Goal: Navigation & Orientation: Find specific page/section

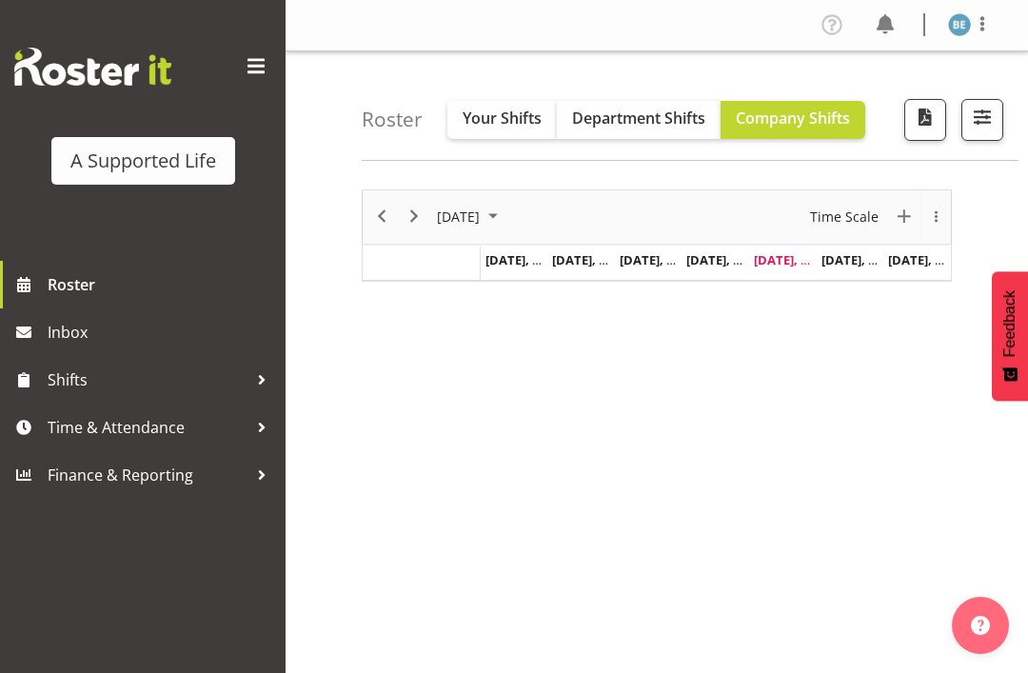
click at [248, 51] on span at bounding box center [256, 66] width 30 height 30
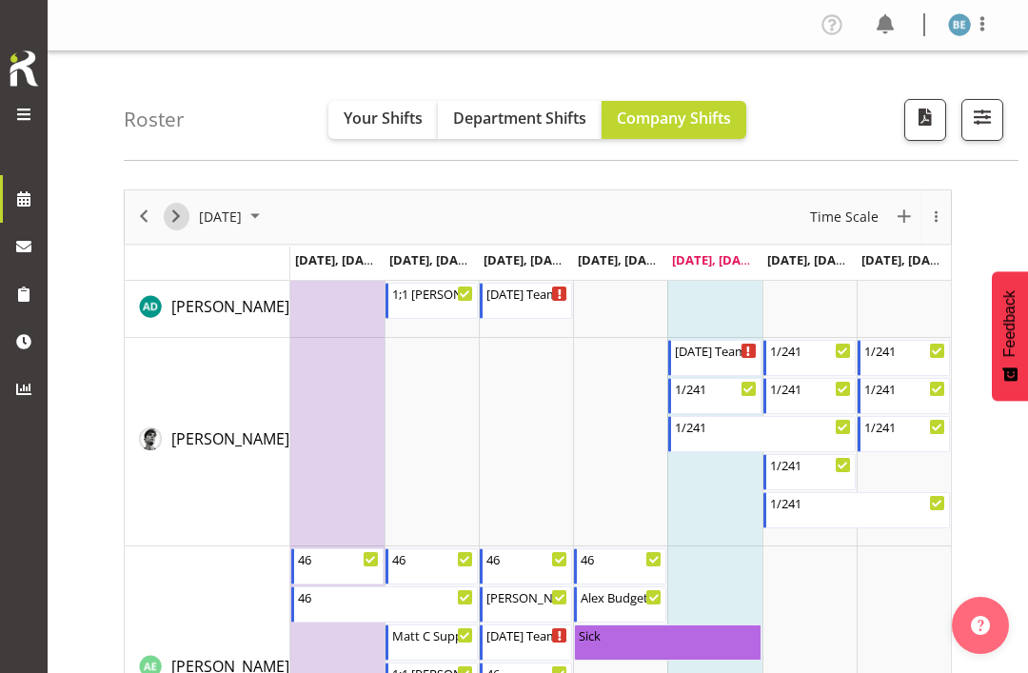
click at [186, 214] on span "Next" at bounding box center [176, 217] width 23 height 24
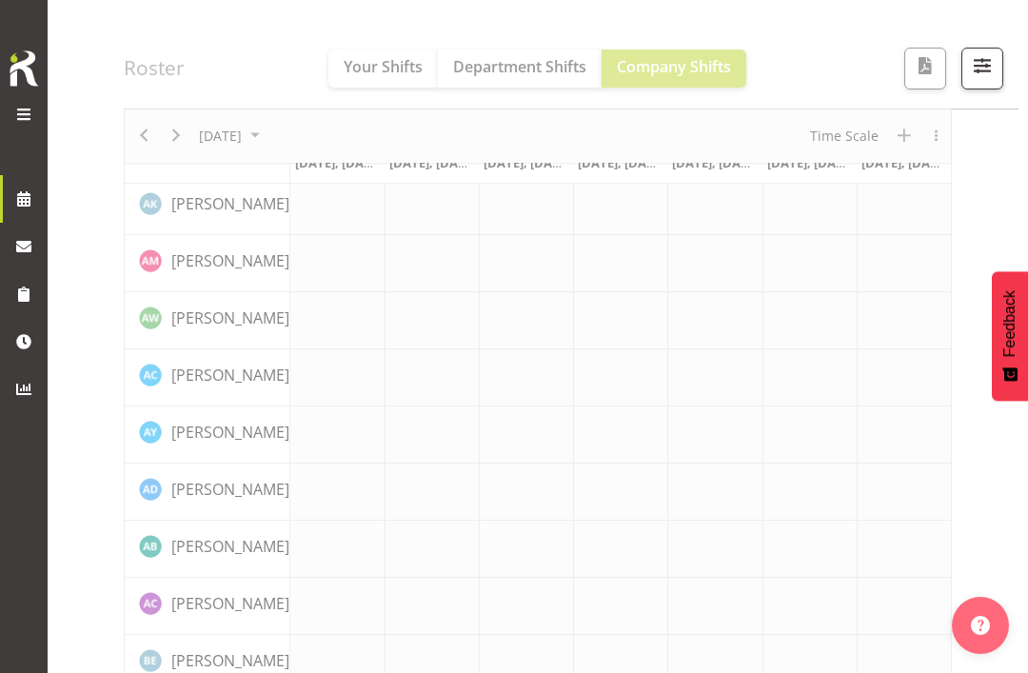
scroll to position [330, 0]
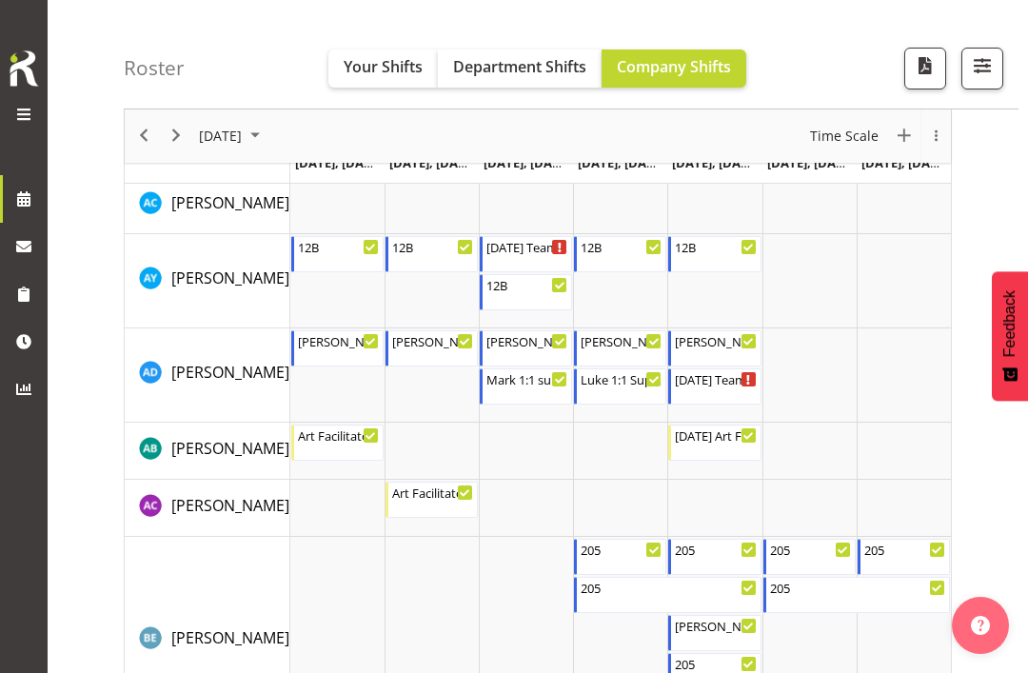
scroll to position [1069, 0]
click at [132, 134] on span "Previous" at bounding box center [143, 137] width 23 height 24
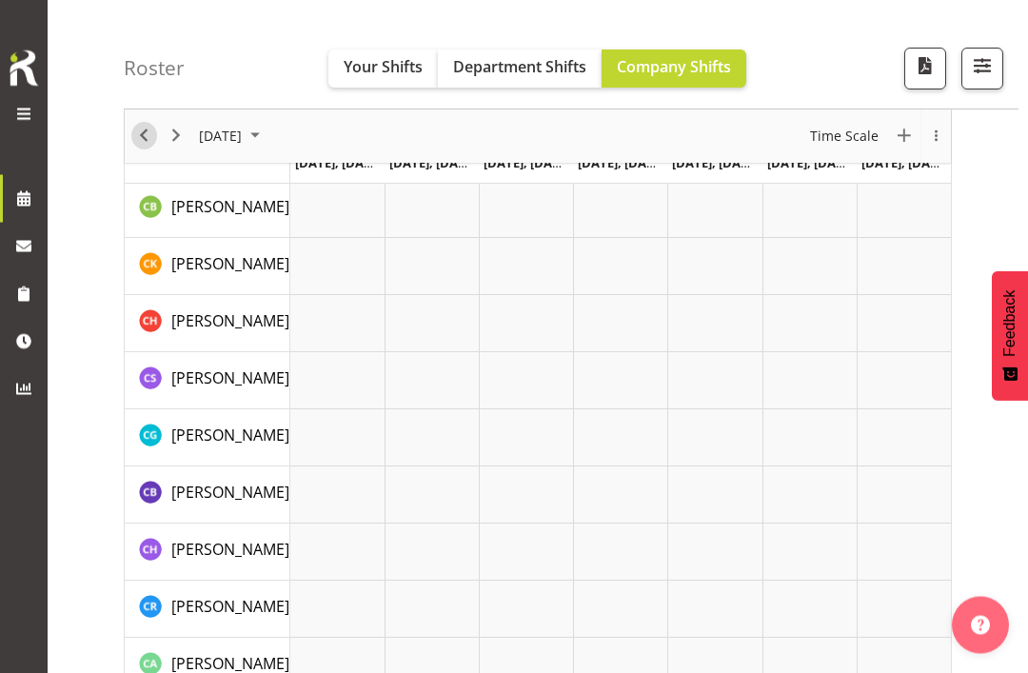
scroll to position [203, 0]
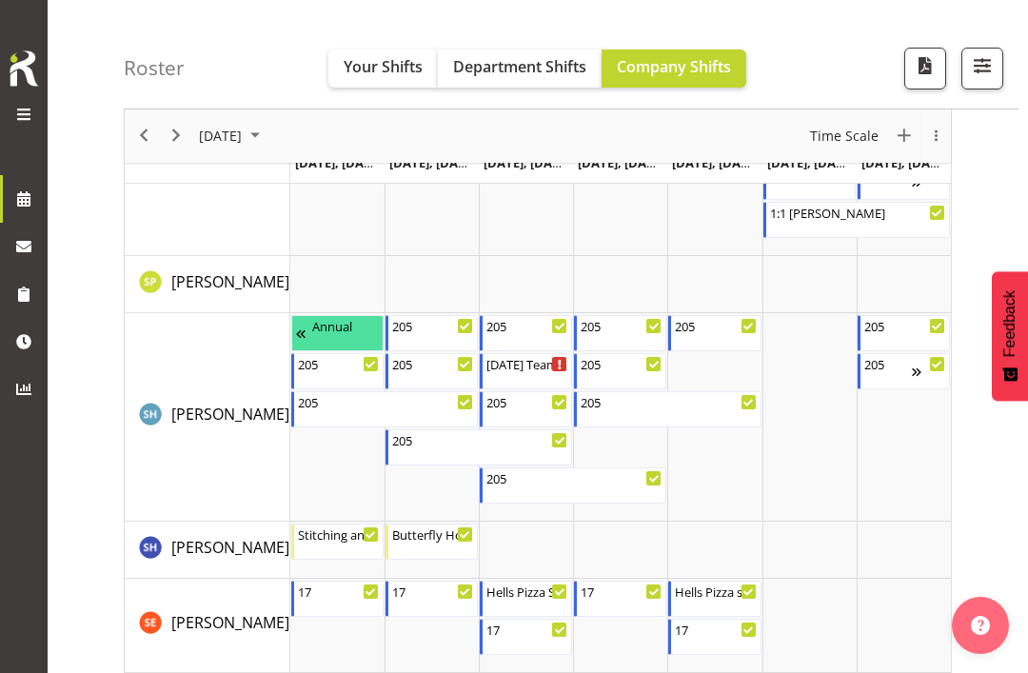
scroll to position [8641, 0]
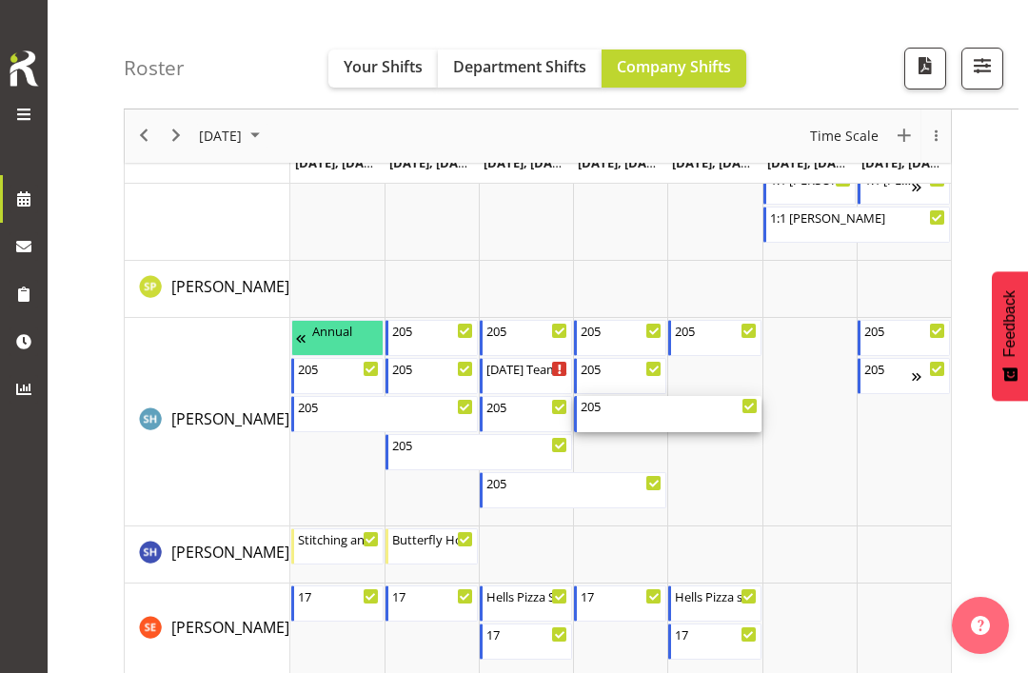
click at [730, 406] on div "205" at bounding box center [668, 405] width 176 height 19
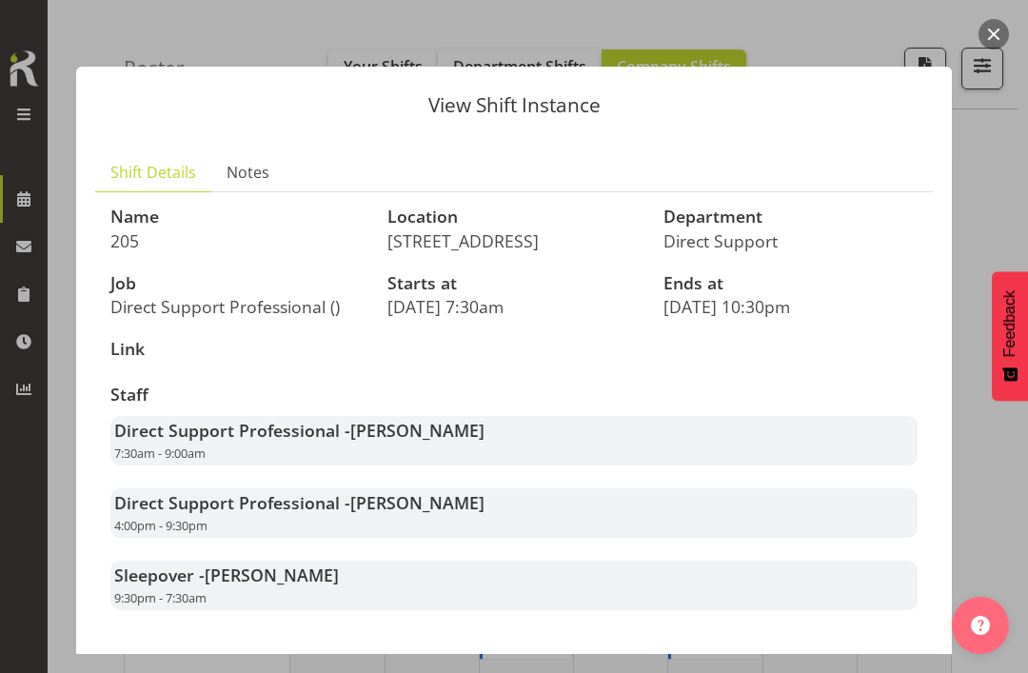
click at [1015, 29] on div at bounding box center [514, 336] width 1028 height 673
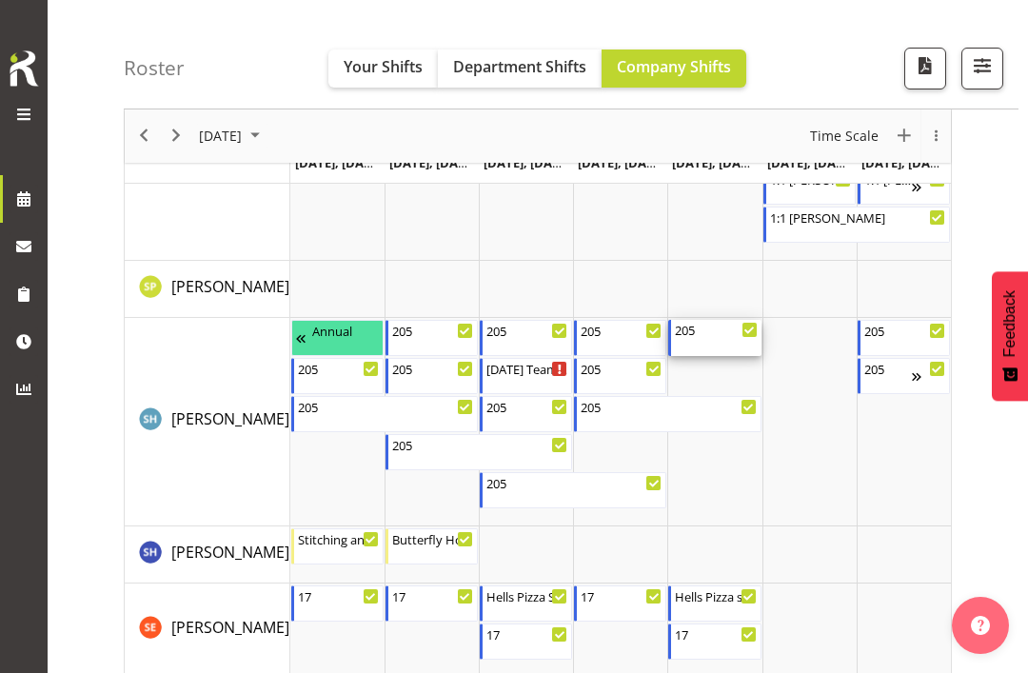
click at [719, 323] on div "205" at bounding box center [716, 329] width 82 height 19
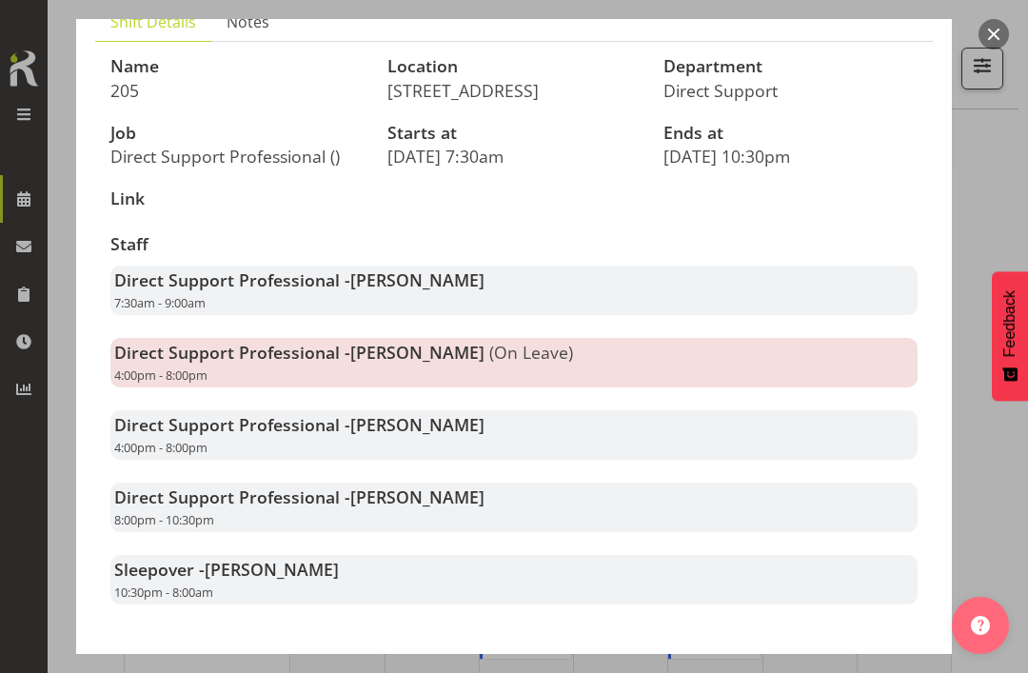
scroll to position [148, 0]
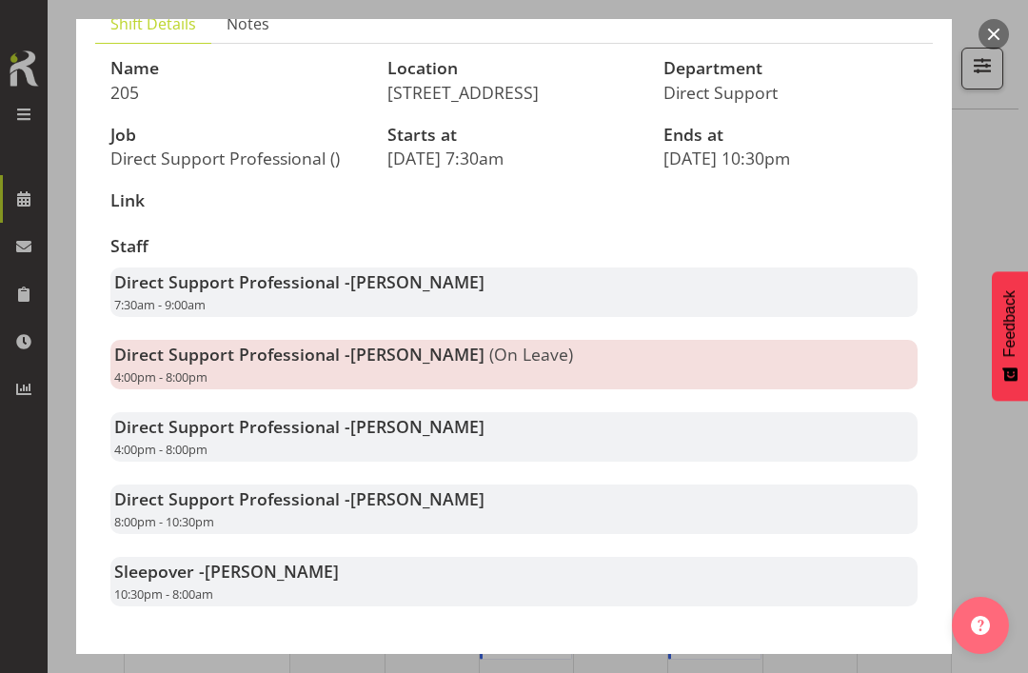
click at [997, 32] on button "button" at bounding box center [993, 34] width 30 height 30
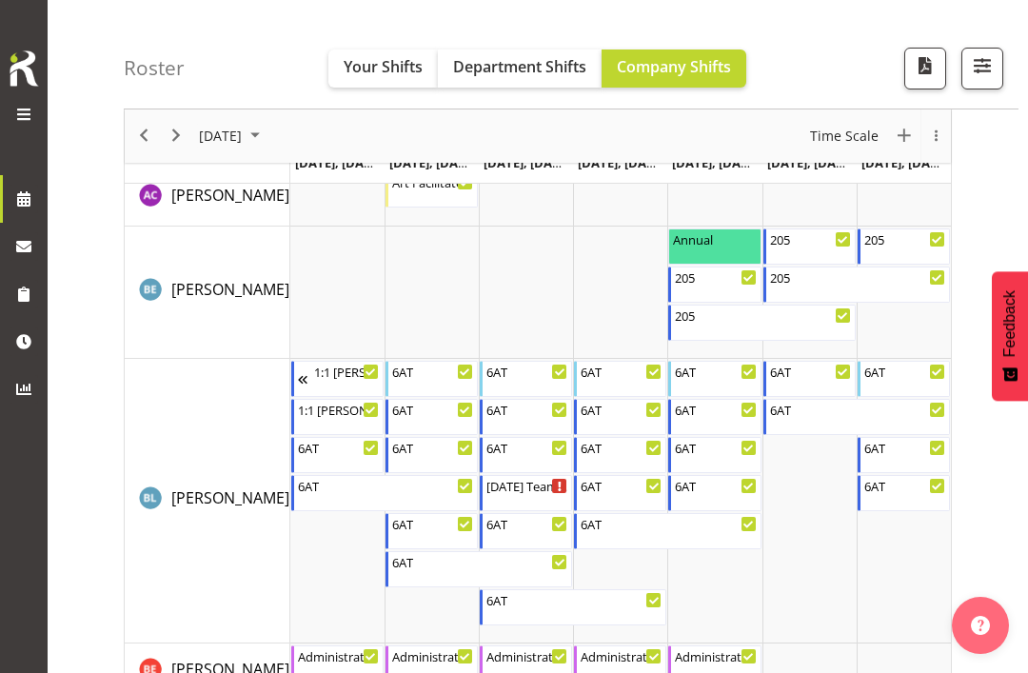
scroll to position [1380, 0]
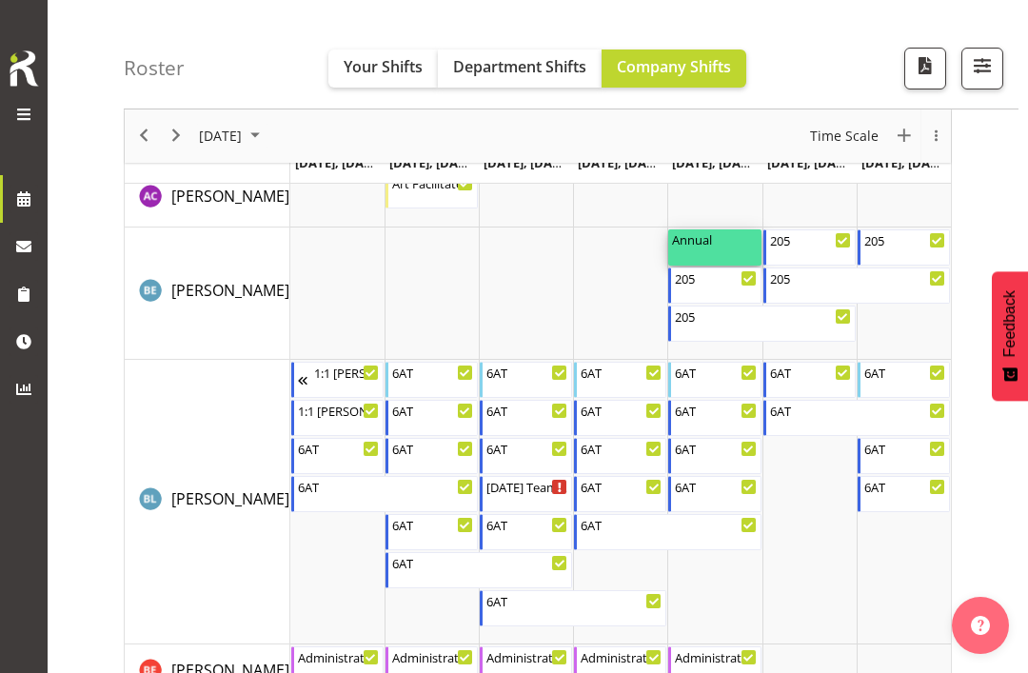
click at [729, 241] on div "Annual" at bounding box center [714, 238] width 85 height 19
click at [728, 243] on div "Annual" at bounding box center [714, 238] width 85 height 19
click at [738, 242] on div "Annual" at bounding box center [714, 238] width 85 height 19
click at [384, 79] on button "Your Shifts" at bounding box center [382, 68] width 109 height 38
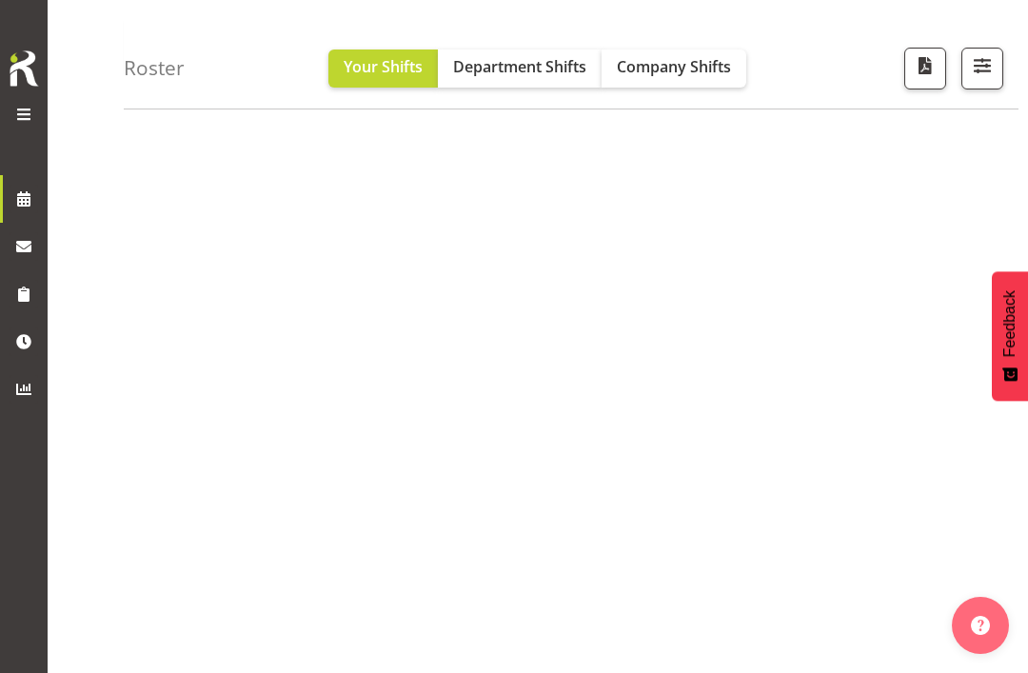
scroll to position [264, 0]
click at [145, 127] on span "Previous" at bounding box center [143, 122] width 23 height 24
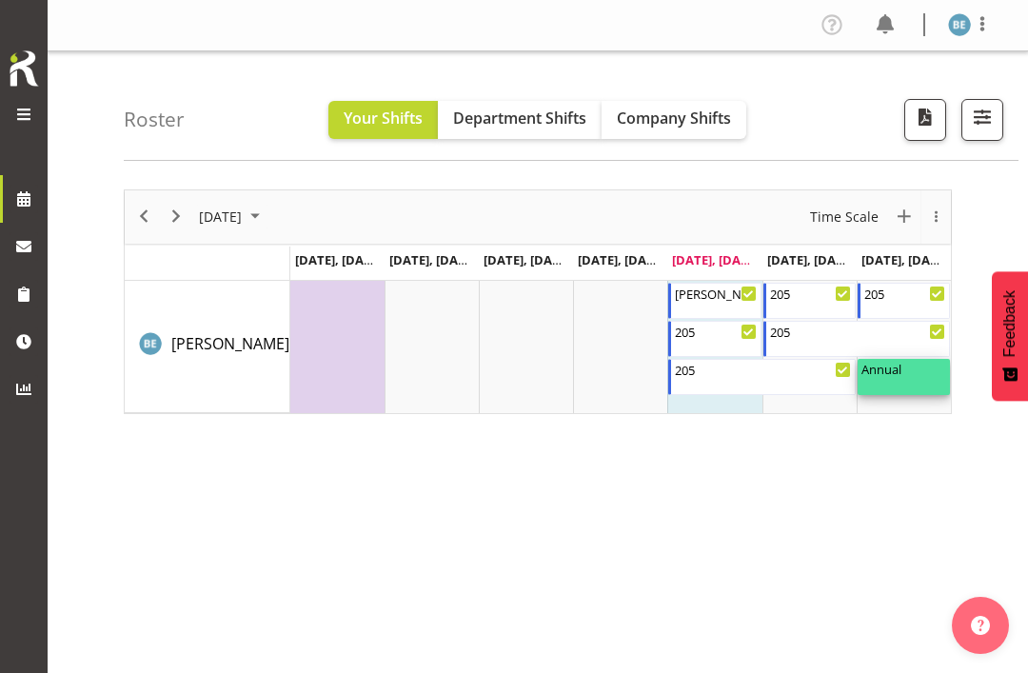
click at [911, 374] on div "Annual" at bounding box center [903, 368] width 85 height 19
click at [657, 126] on span "Company Shifts" at bounding box center [674, 118] width 114 height 21
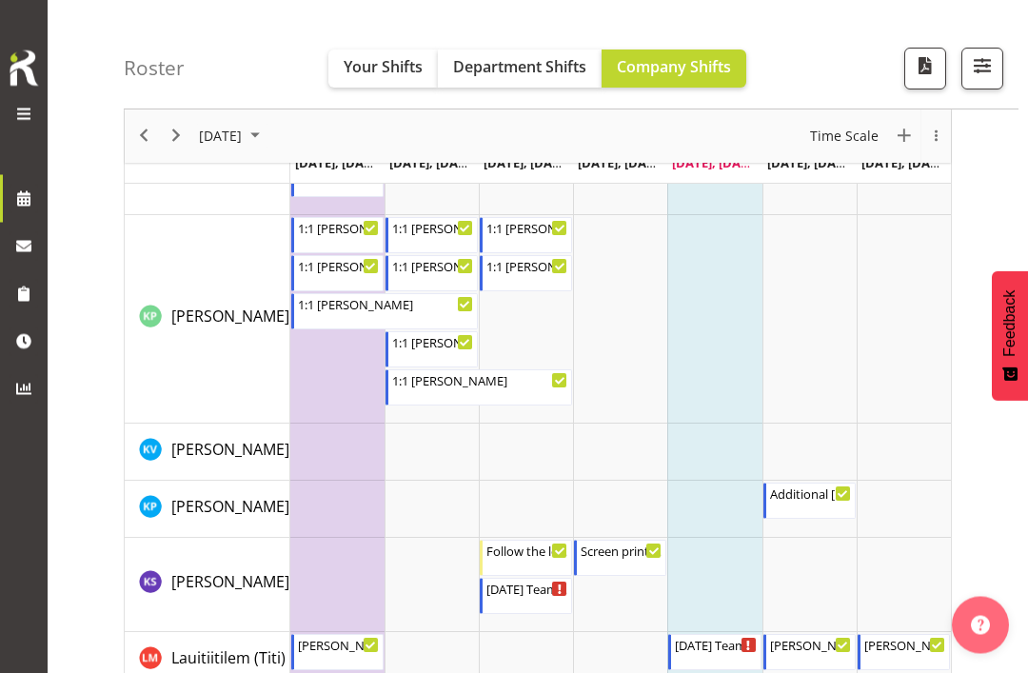
scroll to position [5559, 0]
click at [817, 500] on div "Additional [PERSON_NAME] support 9:00 AM - 4:00 PM" at bounding box center [811, 500] width 82 height 36
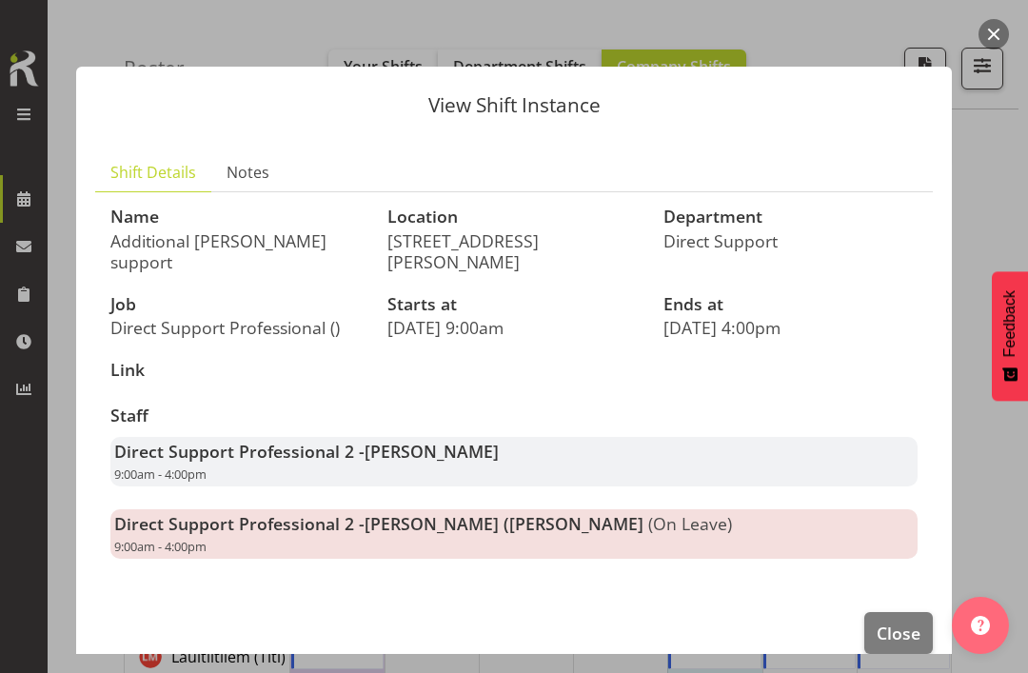
click at [1000, 34] on button "button" at bounding box center [993, 34] width 30 height 30
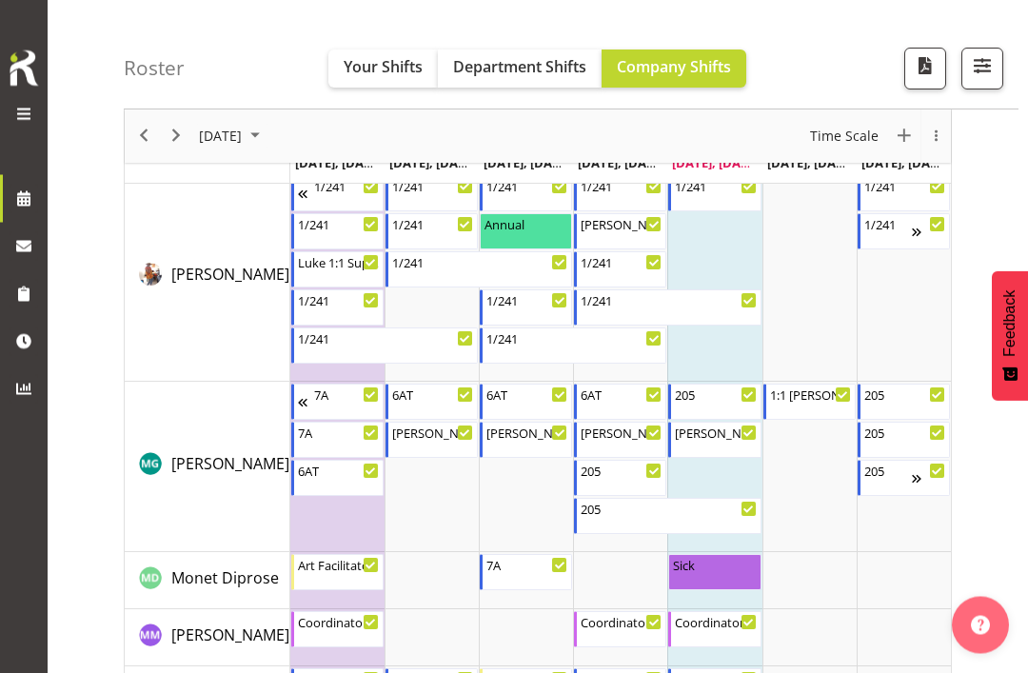
scroll to position [6947, 0]
click at [10, 107] on div at bounding box center [24, 115] width 38 height 25
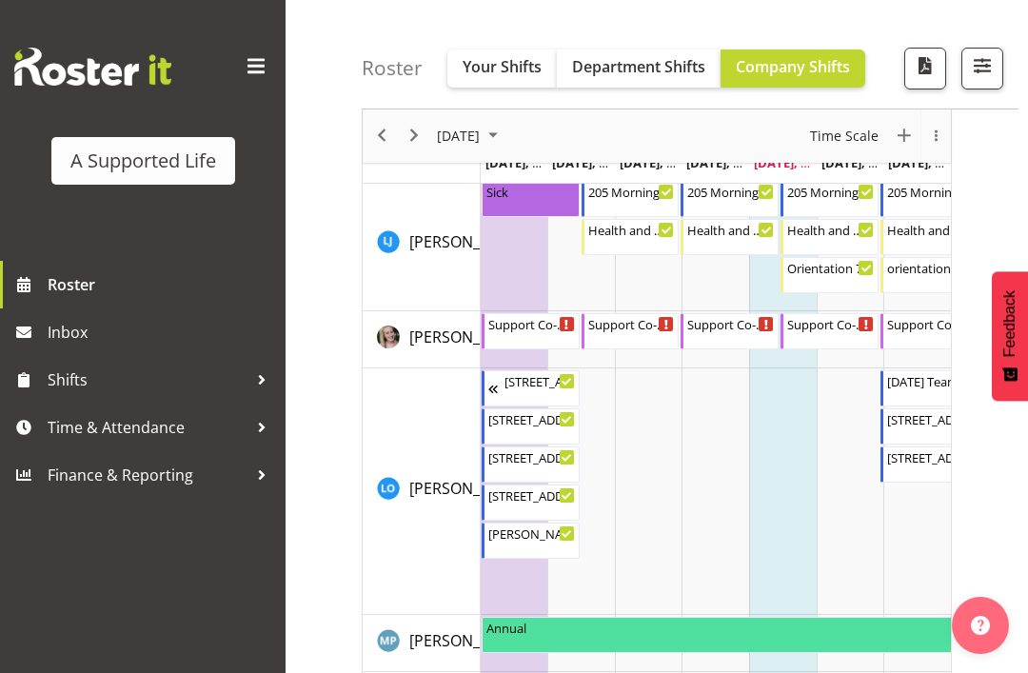
scroll to position [5271, 0]
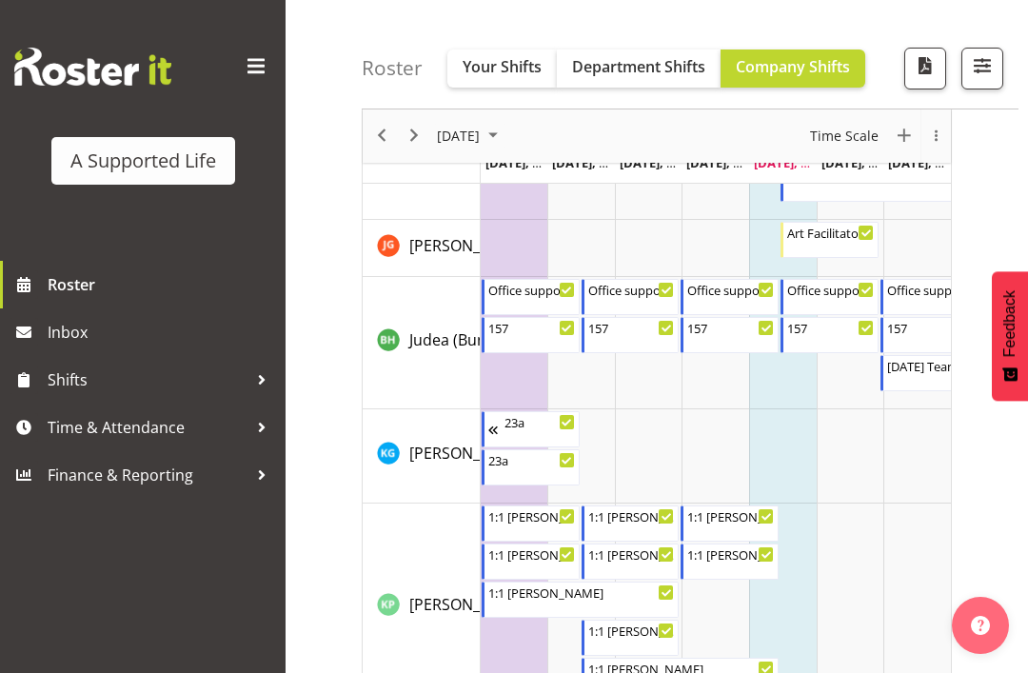
click at [242, 59] on span at bounding box center [256, 66] width 30 height 30
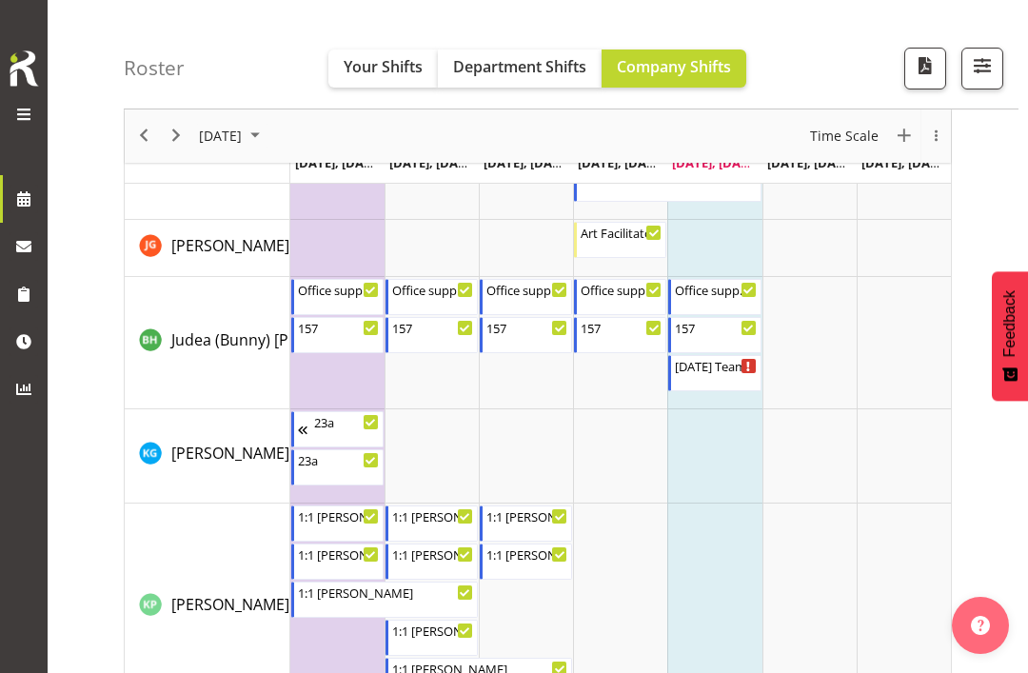
click at [23, 117] on span at bounding box center [23, 114] width 23 height 23
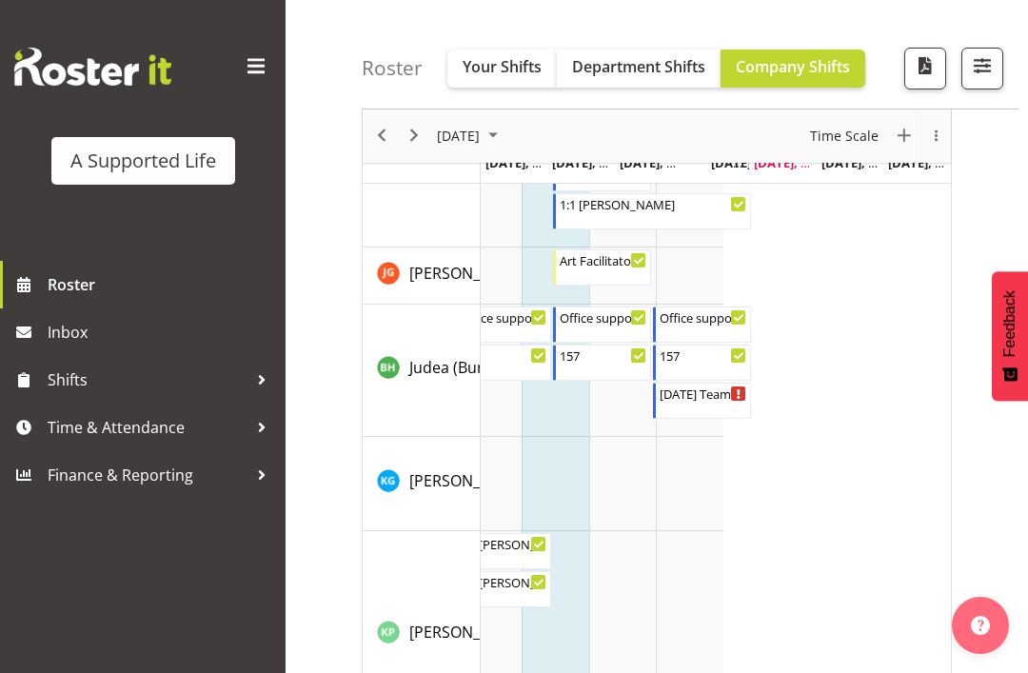
scroll to position [0, 227]
click at [254, 65] on span at bounding box center [256, 66] width 30 height 30
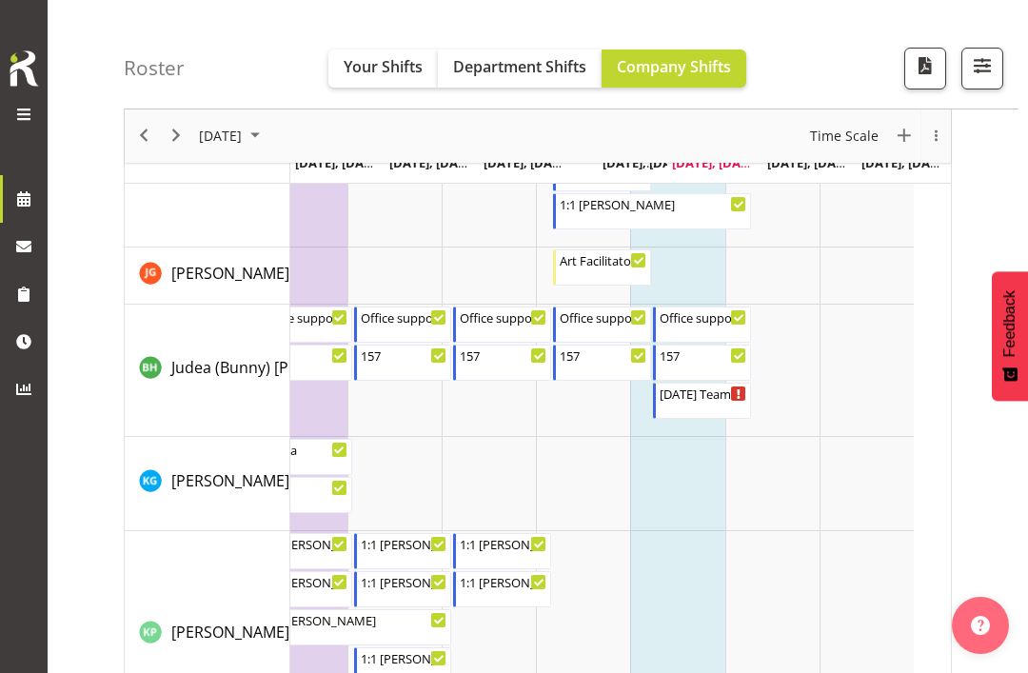
scroll to position [0, 39]
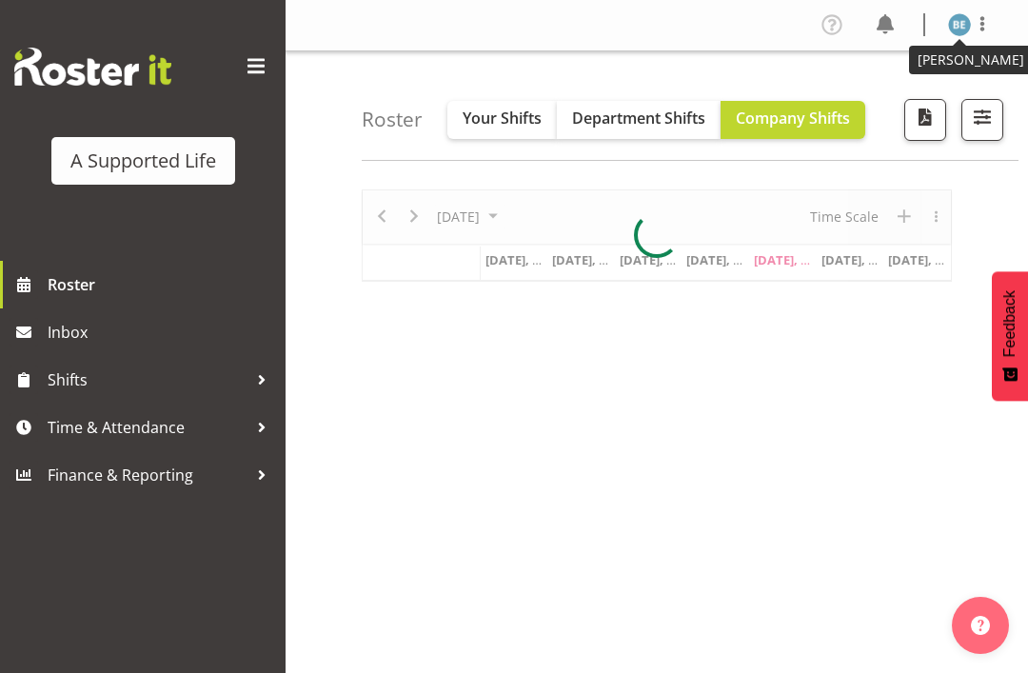
click at [966, 25] on img at bounding box center [959, 24] width 23 height 23
click at [875, 103] on link "Log Out" at bounding box center [902, 100] width 183 height 34
